Goal: Task Accomplishment & Management: Complete application form

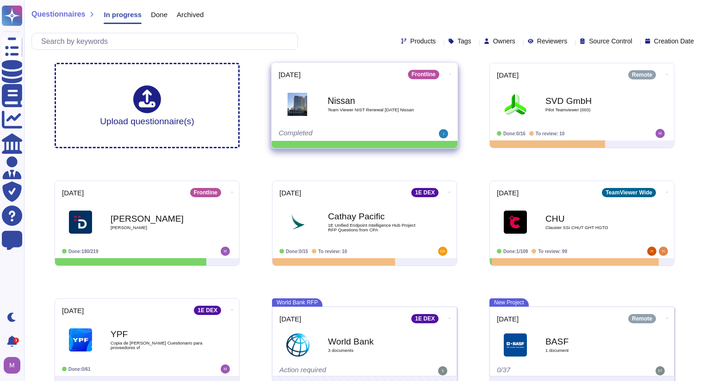
click at [361, 110] on span "Team Viewer NIST Renewal [DATE] Nissan" at bounding box center [373, 110] width 93 height 5
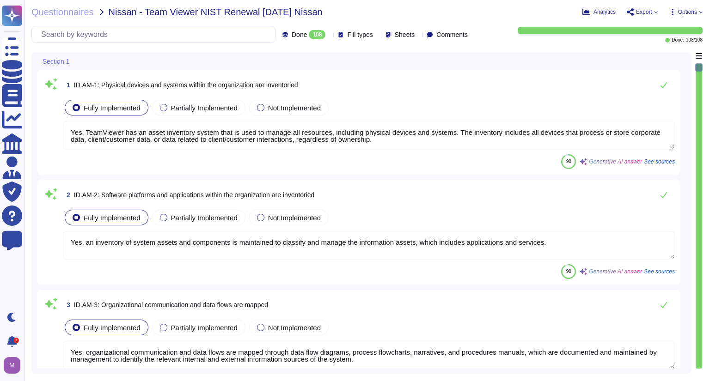
type textarea "Yes, TeamViewer has an asset inventory system that is used to manage all resour…"
type textarea "Yes, an inventory of system assets and components is maintained to classify and…"
type textarea "Yes, organizational communication and data flows are mapped through data flow d…"
type textarea "The entity maintains an asset inventory that categorizes and prioritizes system…"
type textarea "Yes, TeamViewer prioritizes resources based on their classification, criticalit…"
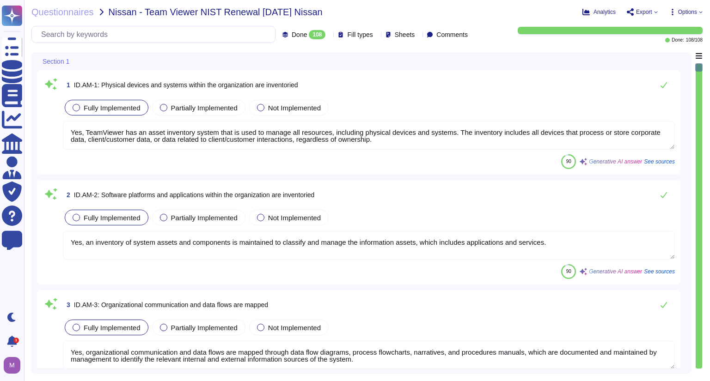
click at [186, 128] on textarea "Yes, TeamViewer has an asset inventory system that is used to manage all resour…" at bounding box center [369, 135] width 612 height 29
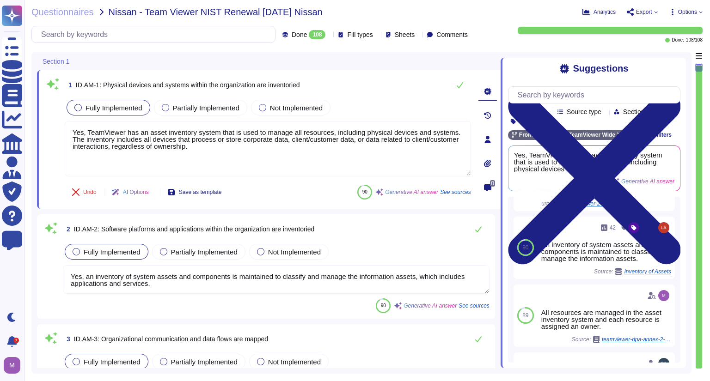
scroll to position [68, 0]
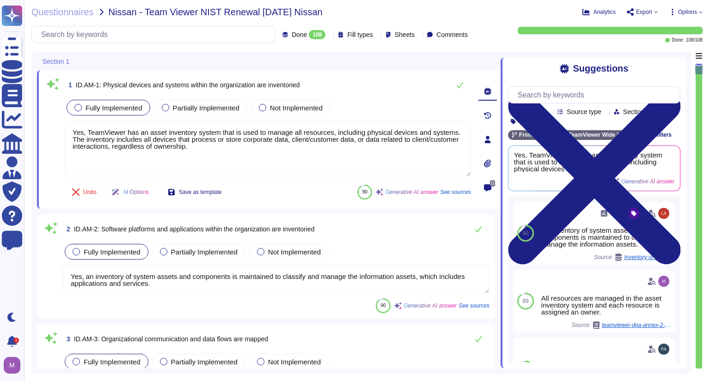
type textarea "Yes, TeamViewer has established cybersecurity roles and responsibilities for th…"
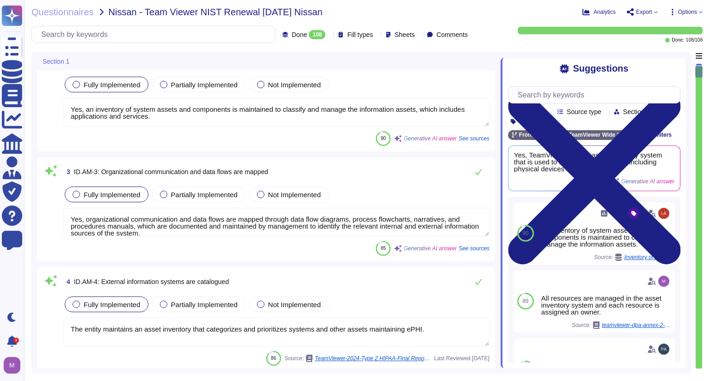
type textarea "The organization's role in the supply chain is identified and communicated. Tea…"
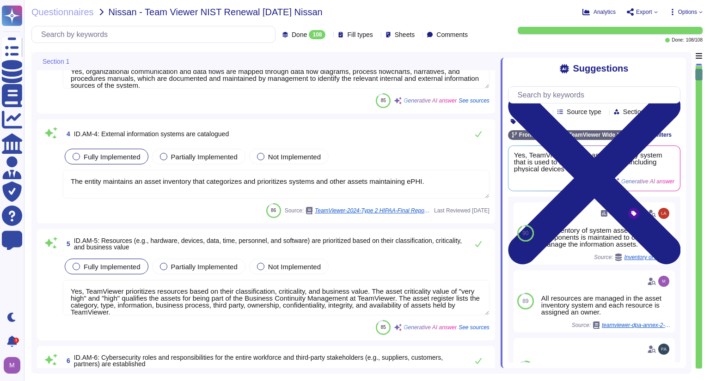
scroll to position [316, 0]
